Goal: Find specific page/section: Find specific page/section

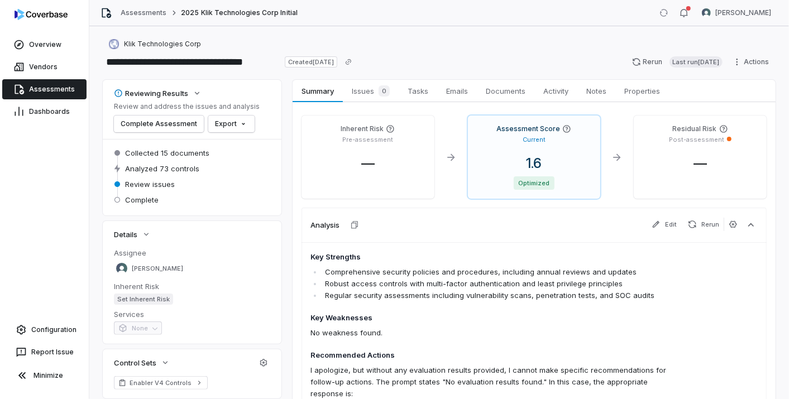
scroll to position [218, 0]
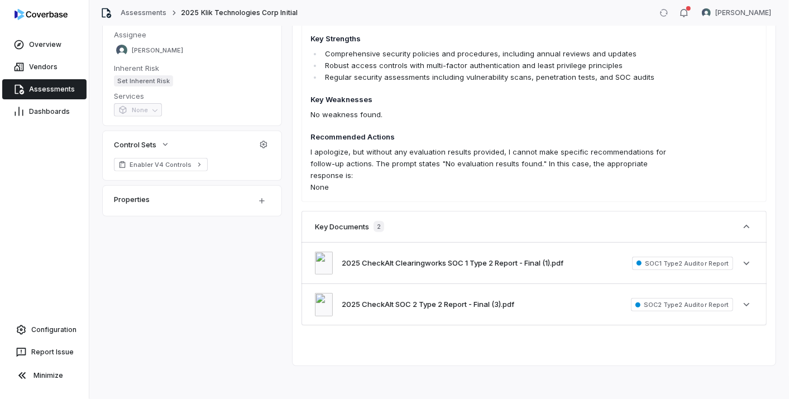
click at [50, 91] on span "Assessments" at bounding box center [52, 89] width 46 height 9
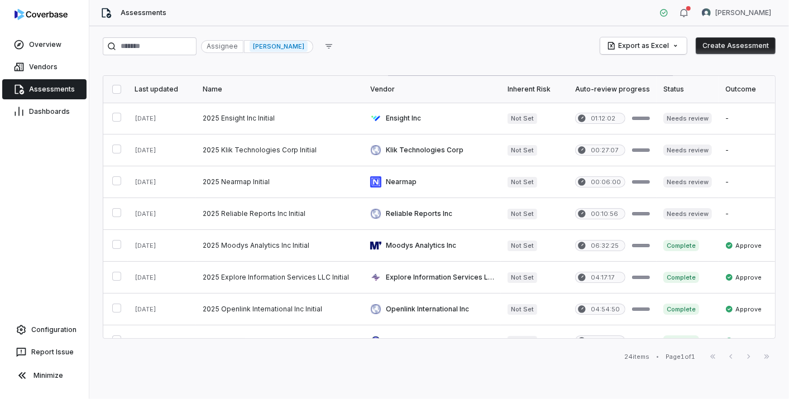
click at [308, 47] on span "[PERSON_NAME]" at bounding box center [279, 46] width 58 height 11
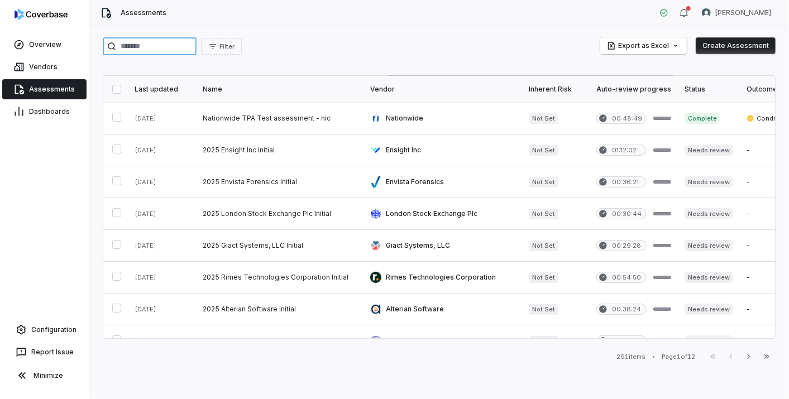
click at [147, 47] on input "search" at bounding box center [150, 46] width 94 height 18
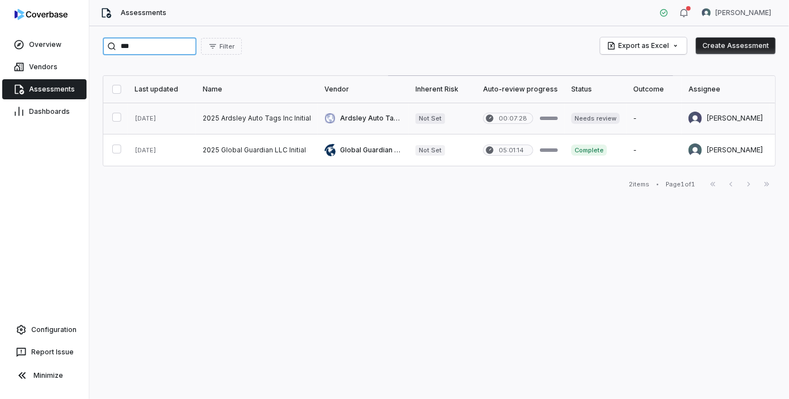
type input "***"
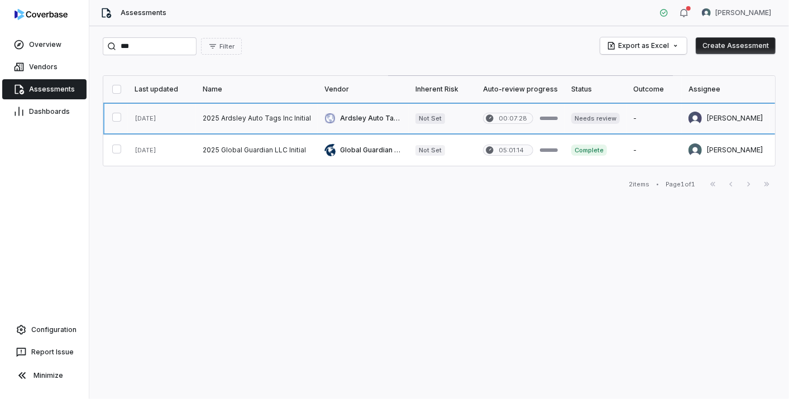
click at [246, 113] on link at bounding box center [257, 118] width 122 height 31
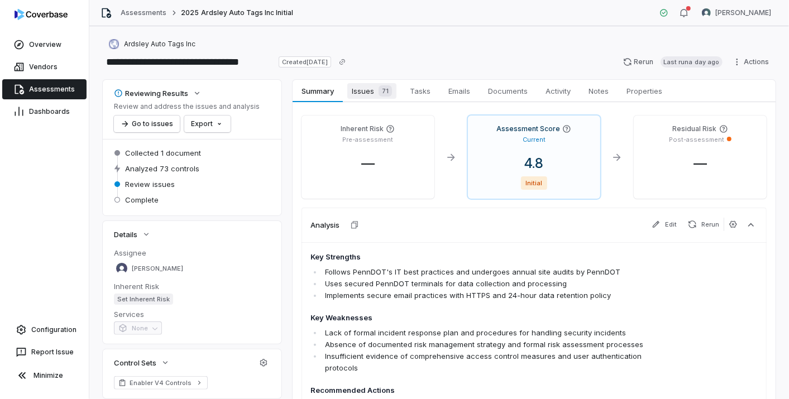
click at [371, 88] on span "Issues 71" at bounding box center [371, 91] width 49 height 16
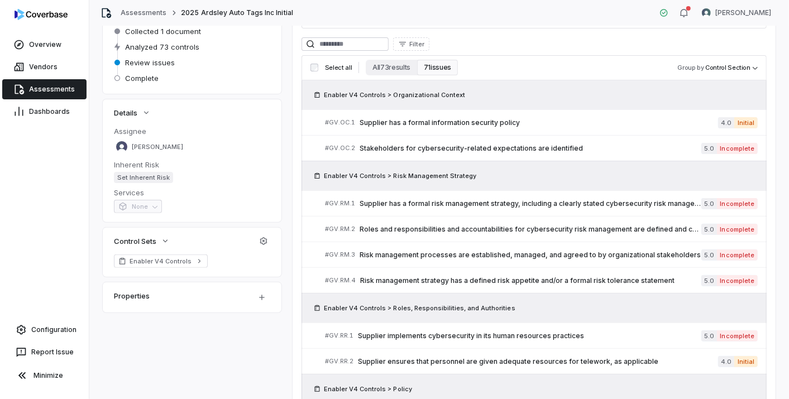
scroll to position [124, 0]
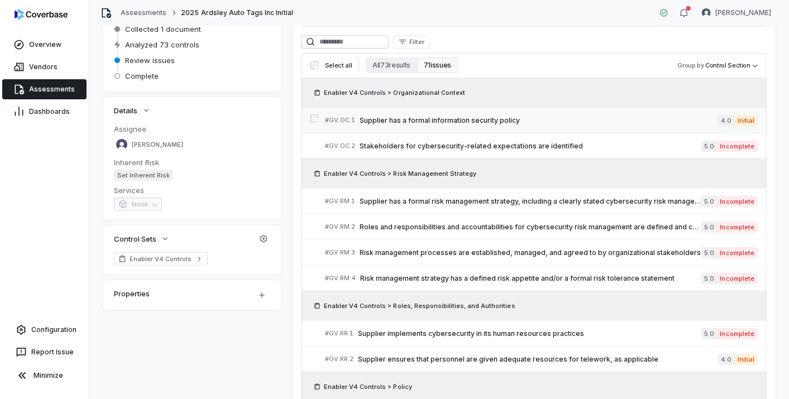
click at [486, 123] on span "Supplier has a formal information security policy" at bounding box center [539, 120] width 359 height 9
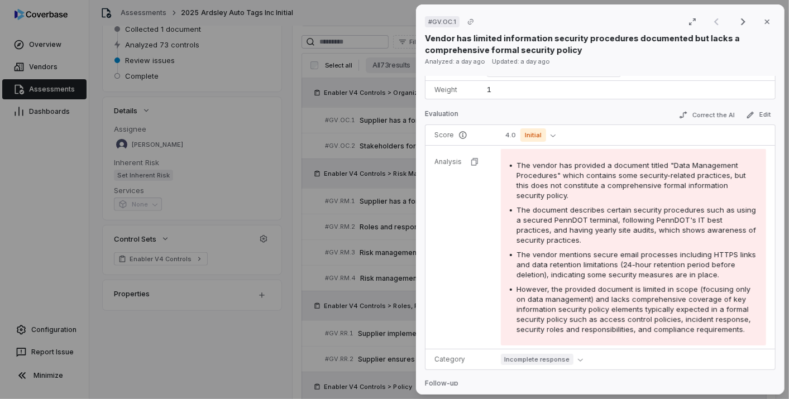
scroll to position [407, 0]
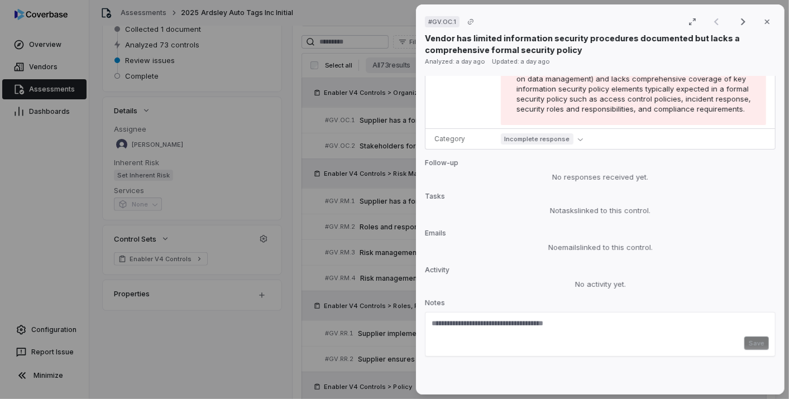
click at [376, 237] on div "# GV.OC.1 Result 1 of 50 Close Vendor has limited information security procedur…" at bounding box center [394, 199] width 789 height 399
